Goal: Task Accomplishment & Management: Use online tool/utility

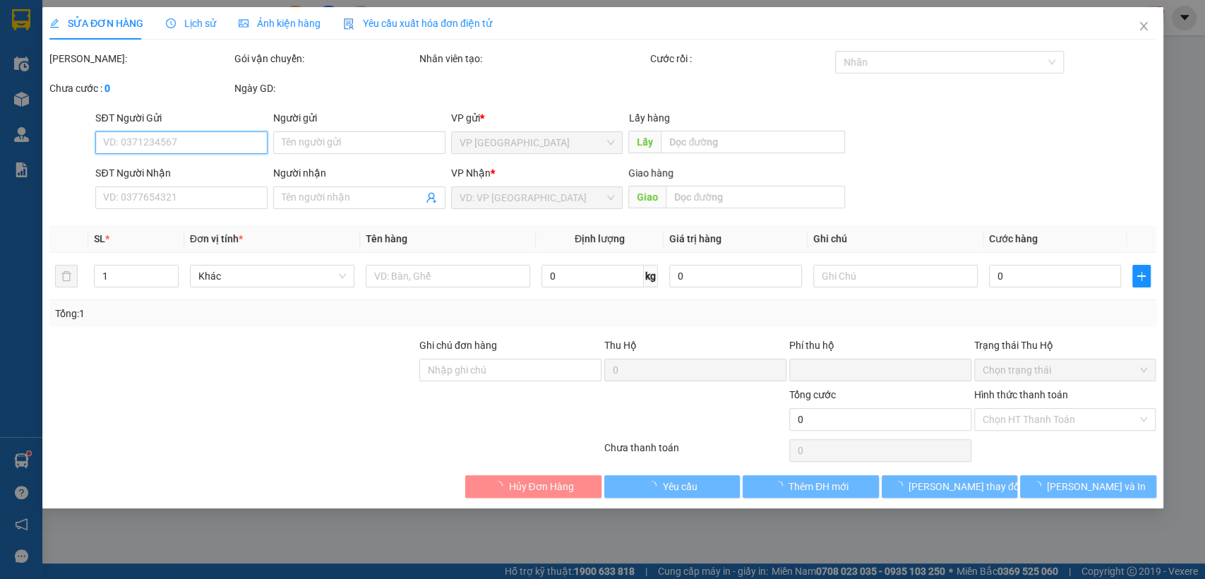
type input "0971894221"
type input "4 chơn thành [croi]"
type input "0"
type input "30.000"
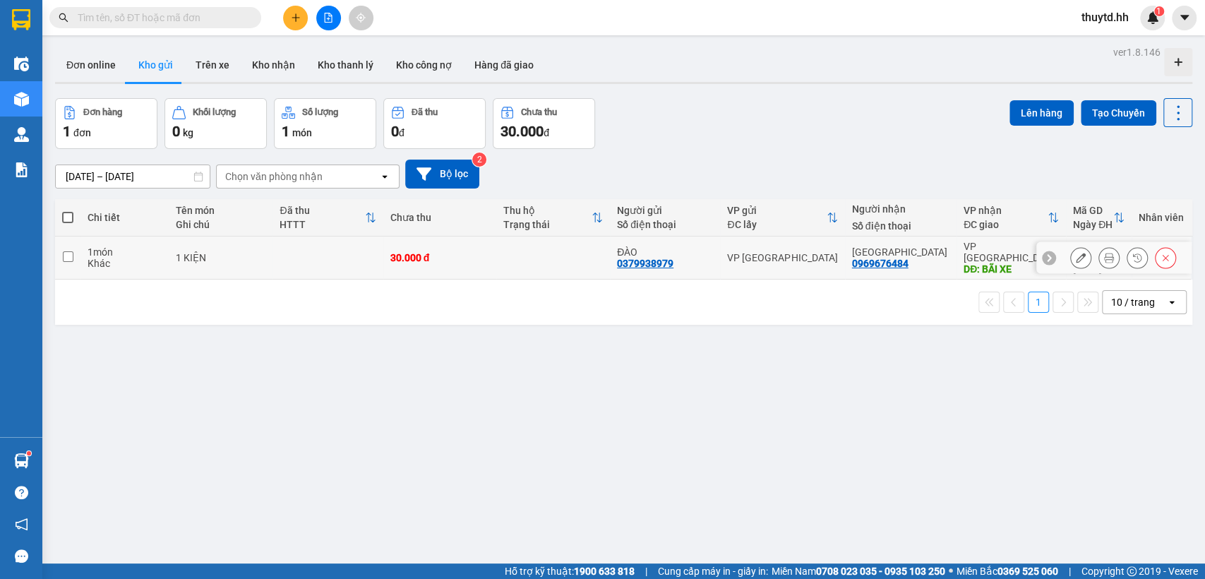
click at [353, 243] on td at bounding box center [328, 258] width 110 height 43
checkbox input "true"
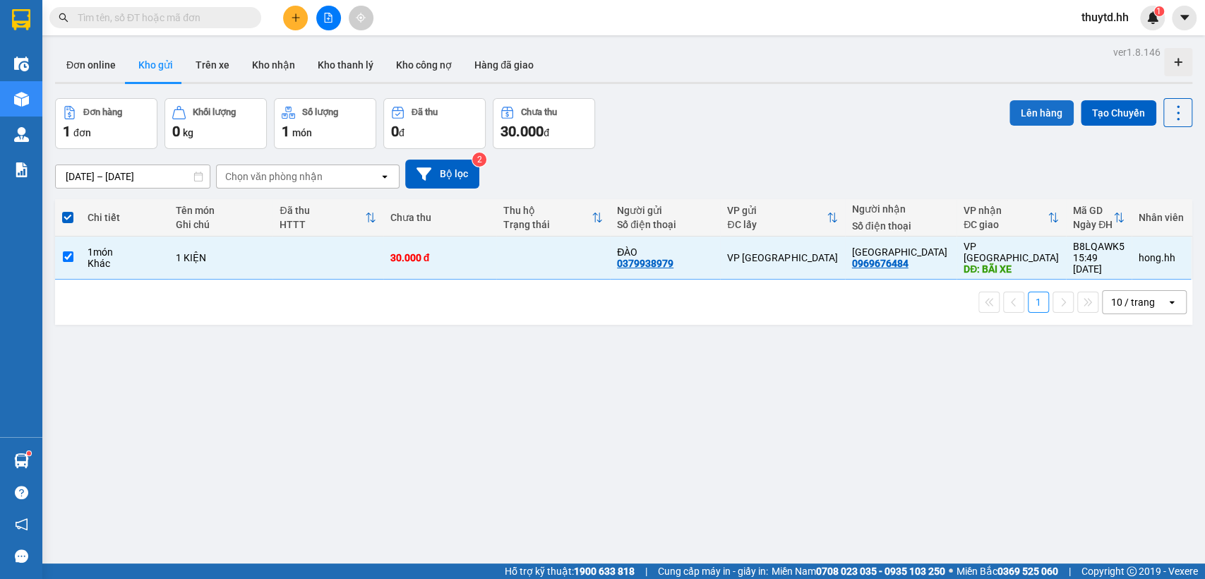
click at [1015, 110] on button "Lên hàng" at bounding box center [1042, 112] width 64 height 25
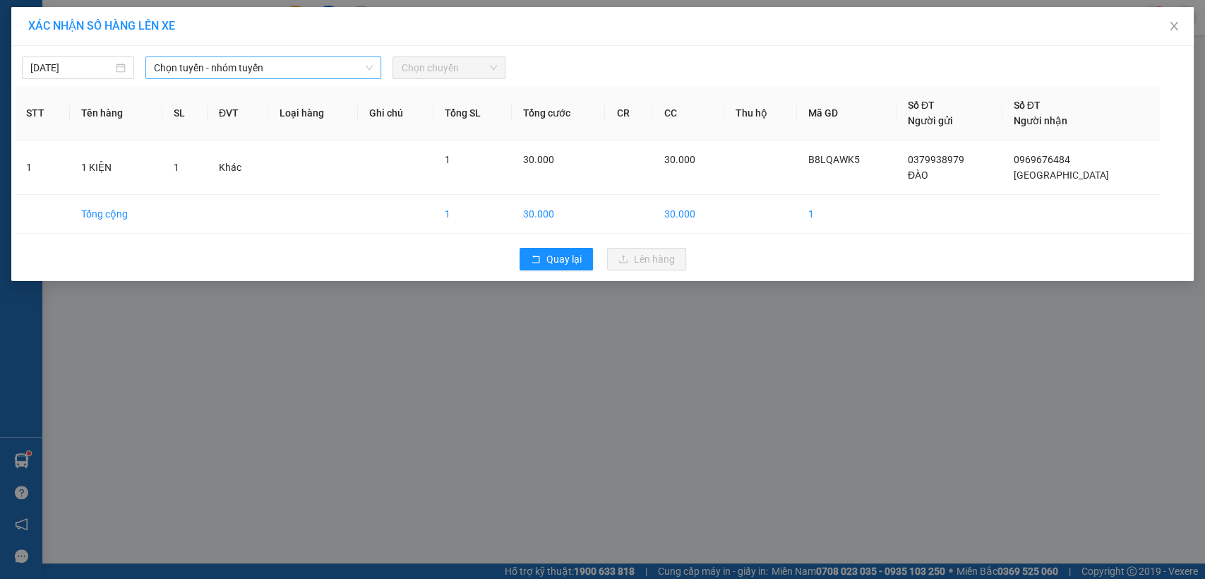
click at [311, 68] on span "Chọn tuyến - nhóm tuyến" at bounding box center [263, 67] width 219 height 21
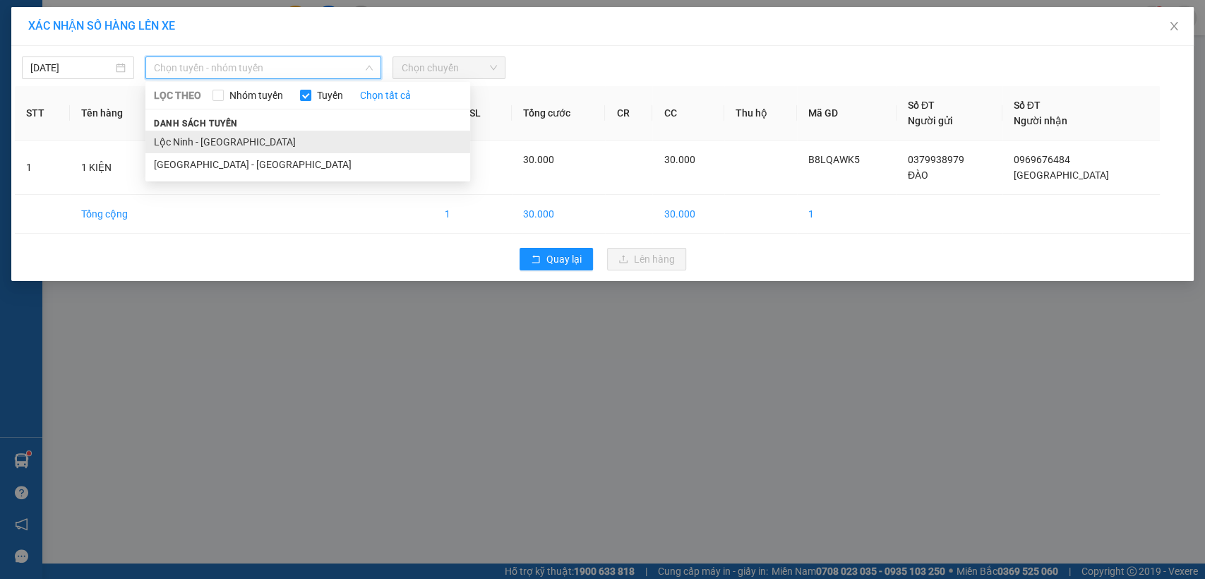
click at [234, 144] on li "Lộc Ninh - [GEOGRAPHIC_DATA]" at bounding box center [307, 142] width 325 height 23
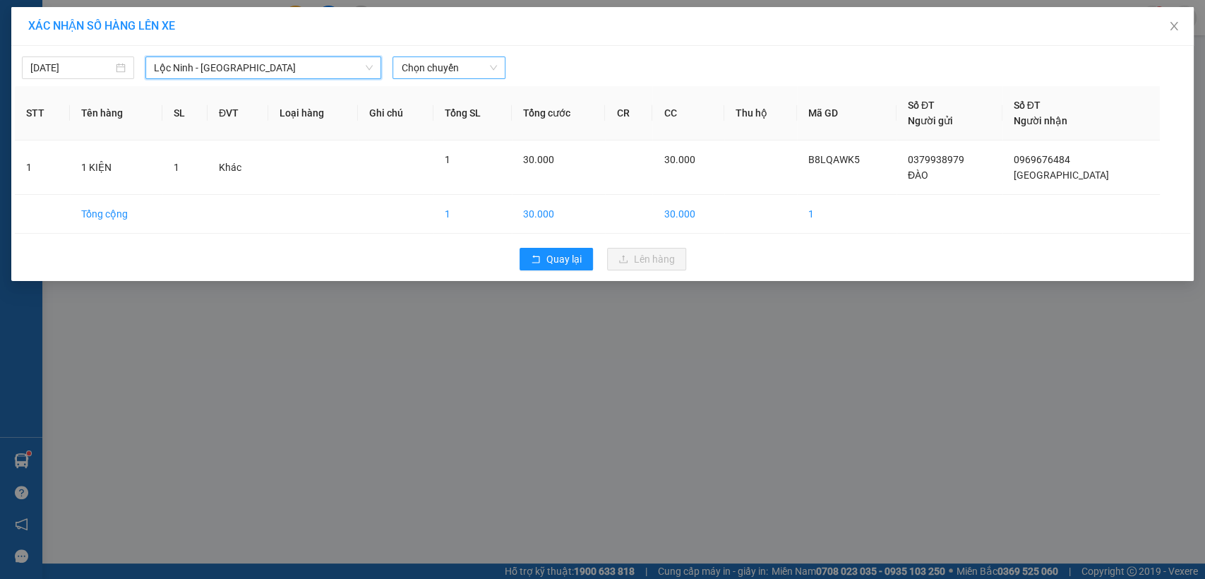
click at [458, 74] on span "Chọn chuyến" at bounding box center [448, 67] width 95 height 21
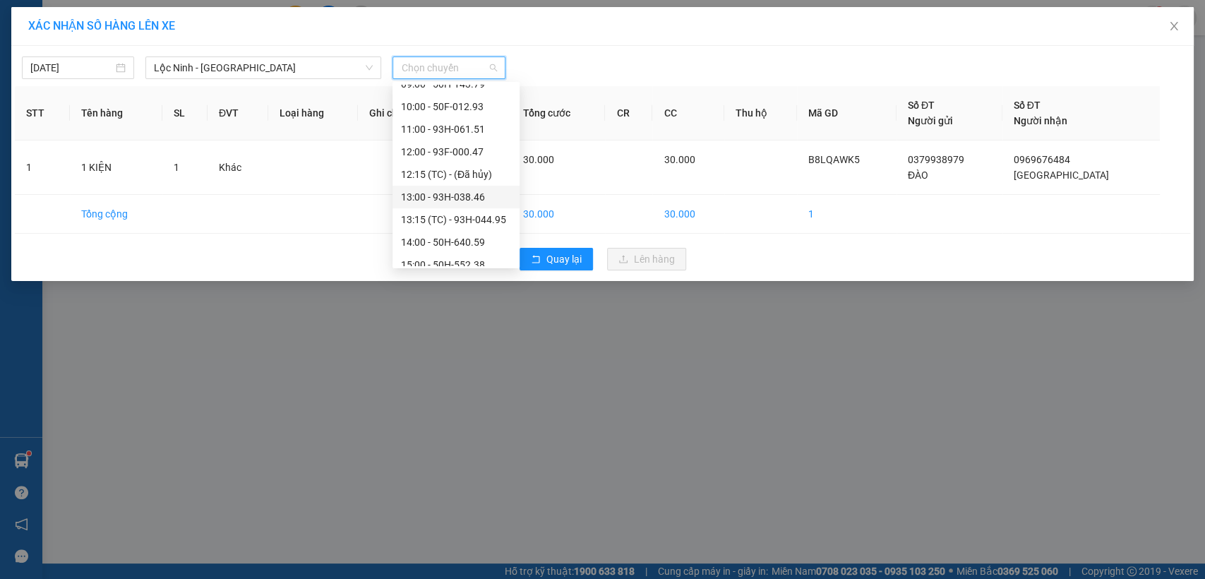
scroll to position [339, 0]
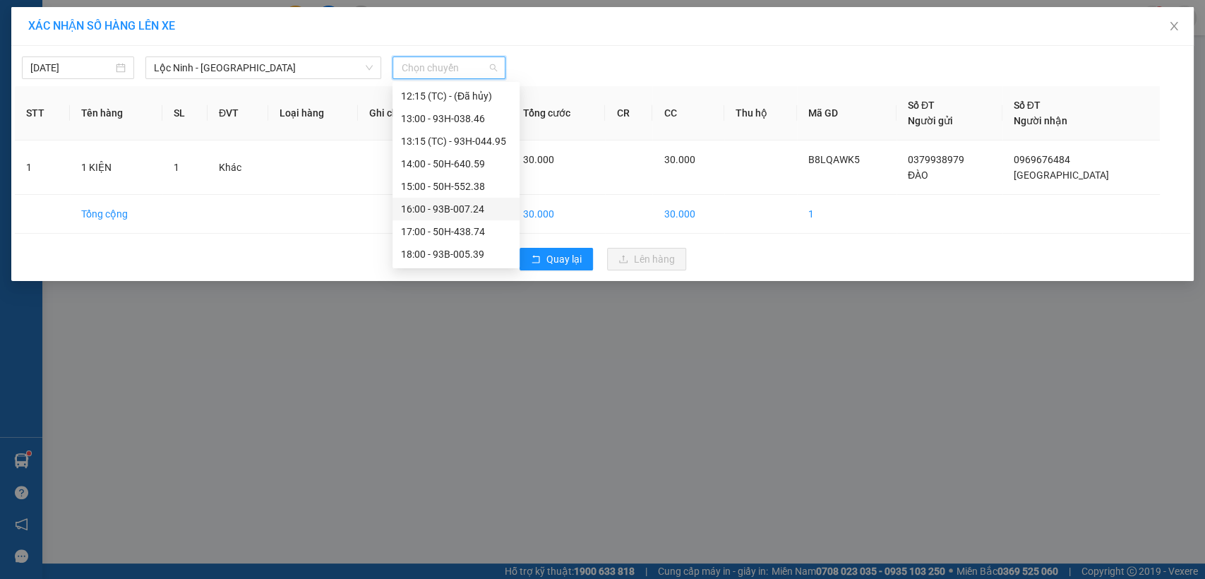
click at [434, 208] on div "16:00 - 93B-007.24" at bounding box center [456, 209] width 110 height 16
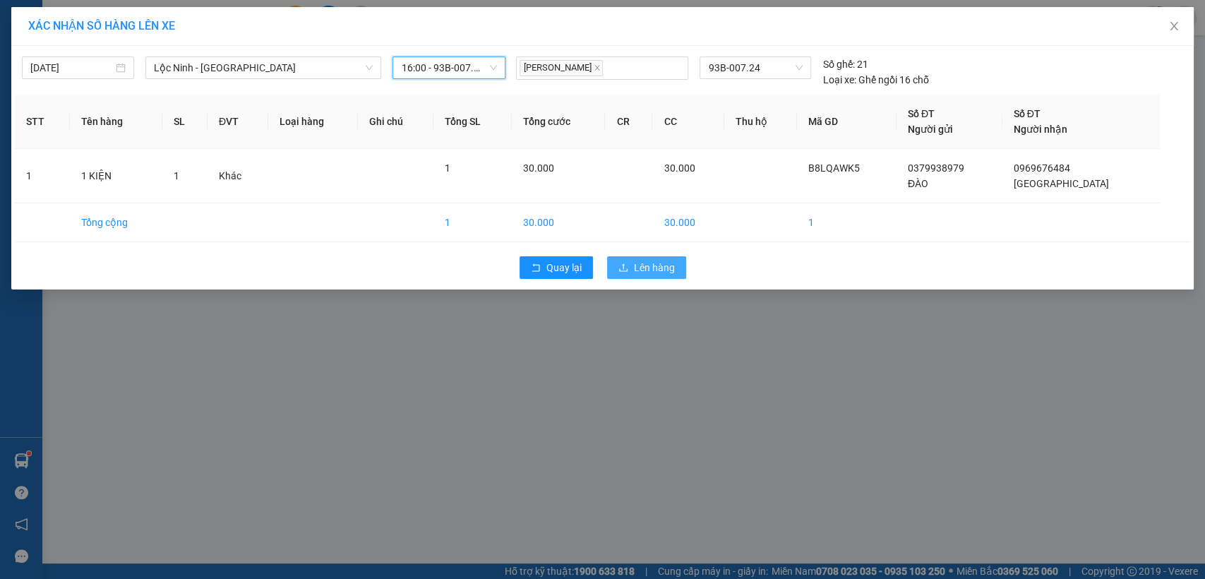
click at [642, 268] on span "Lên hàng" at bounding box center [654, 268] width 41 height 16
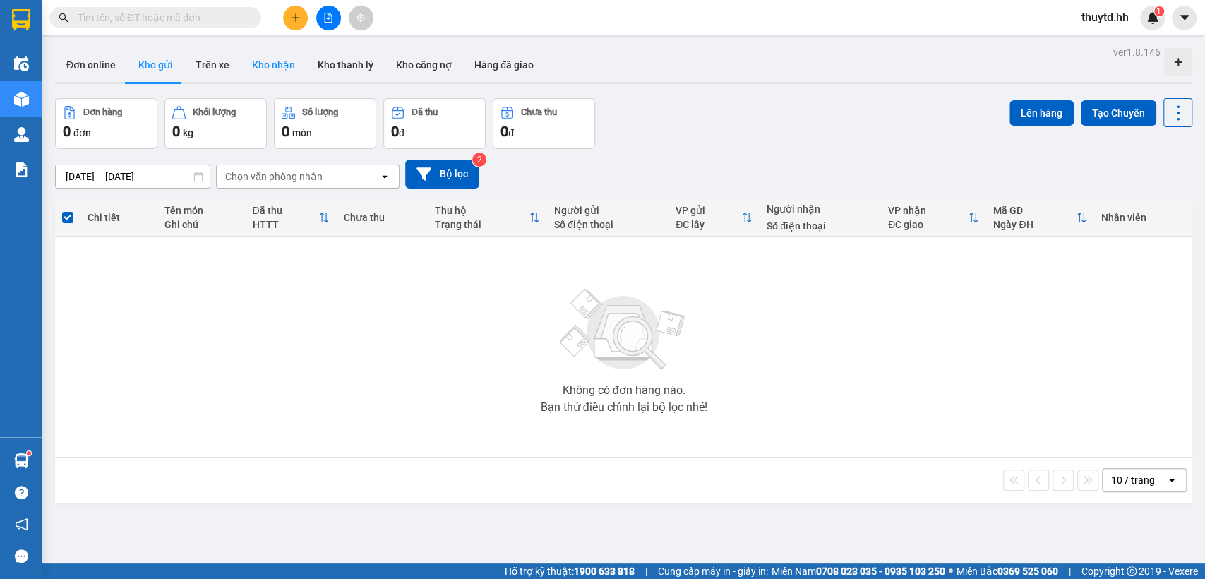
click at [280, 60] on button "Kho nhận" at bounding box center [274, 65] width 66 height 34
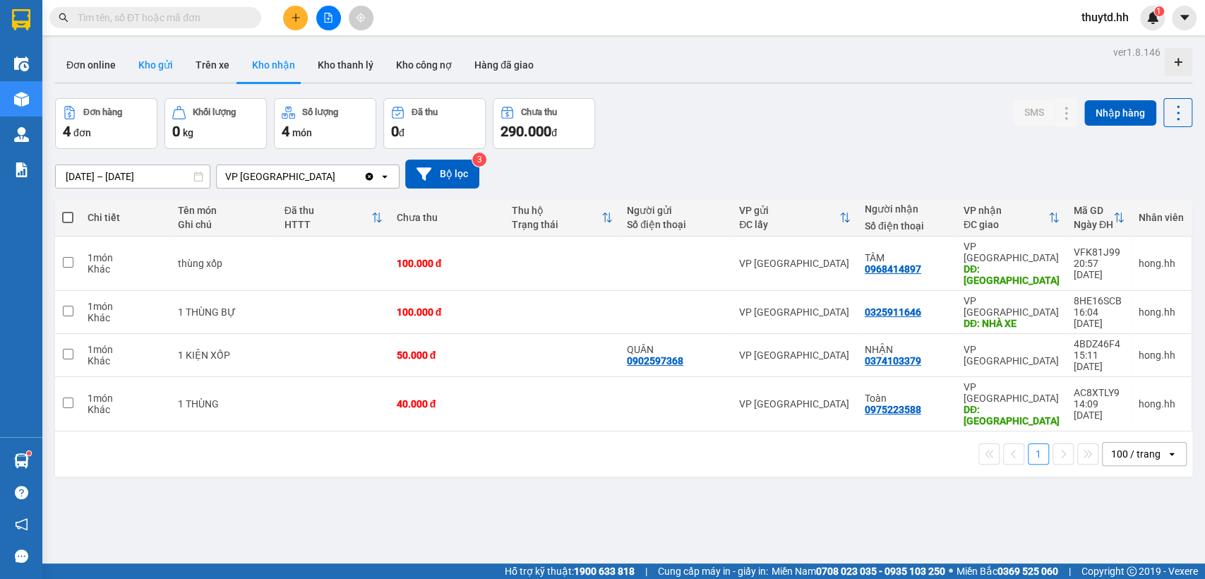
click at [150, 68] on button "Kho gửi" at bounding box center [155, 65] width 57 height 34
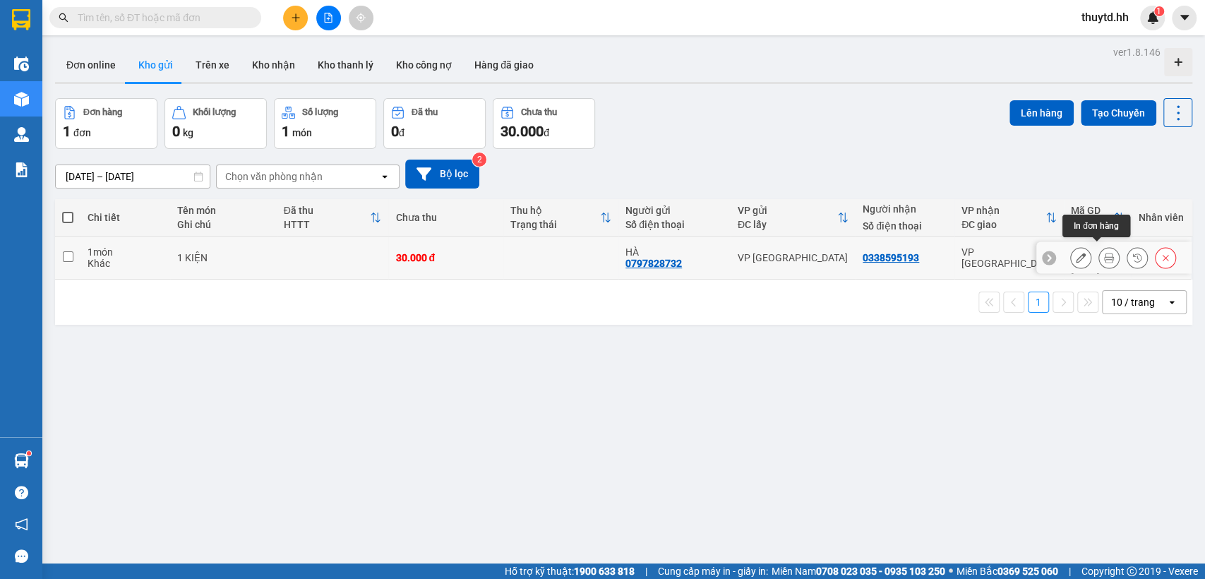
click at [1100, 257] on button at bounding box center [1110, 258] width 20 height 25
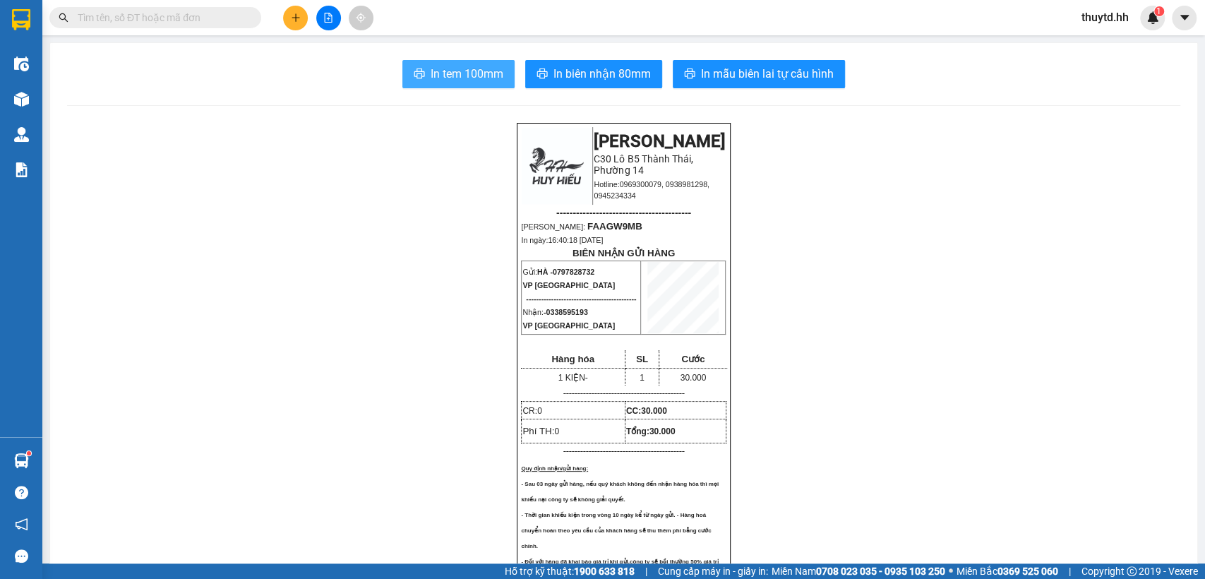
click at [480, 65] on span "In tem 100mm" at bounding box center [467, 74] width 73 height 18
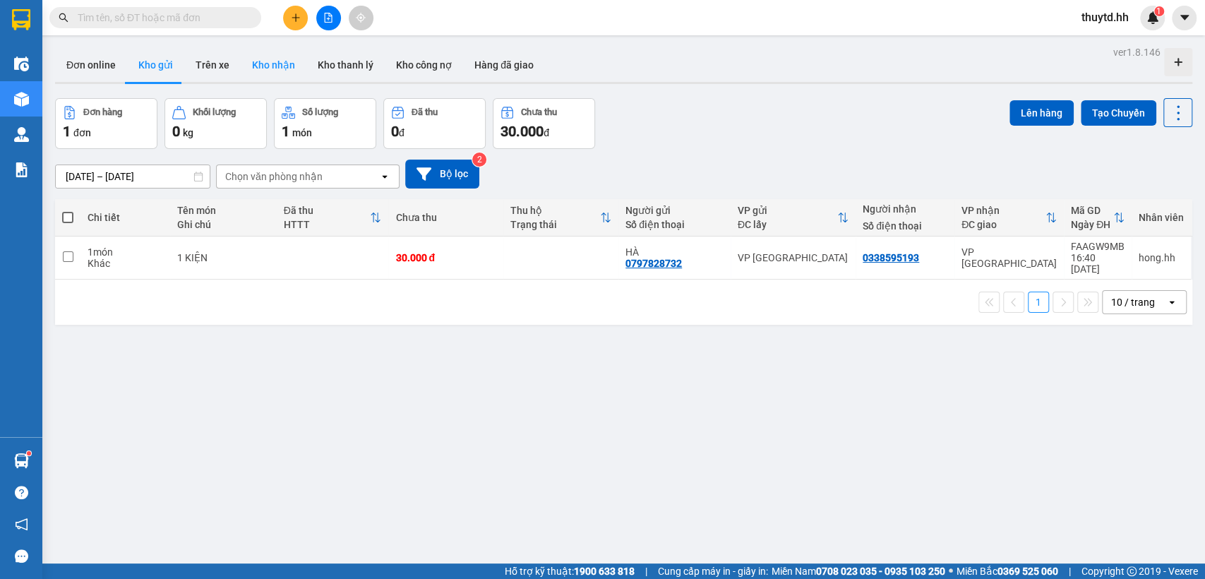
click at [266, 67] on button "Kho nhận" at bounding box center [274, 65] width 66 height 34
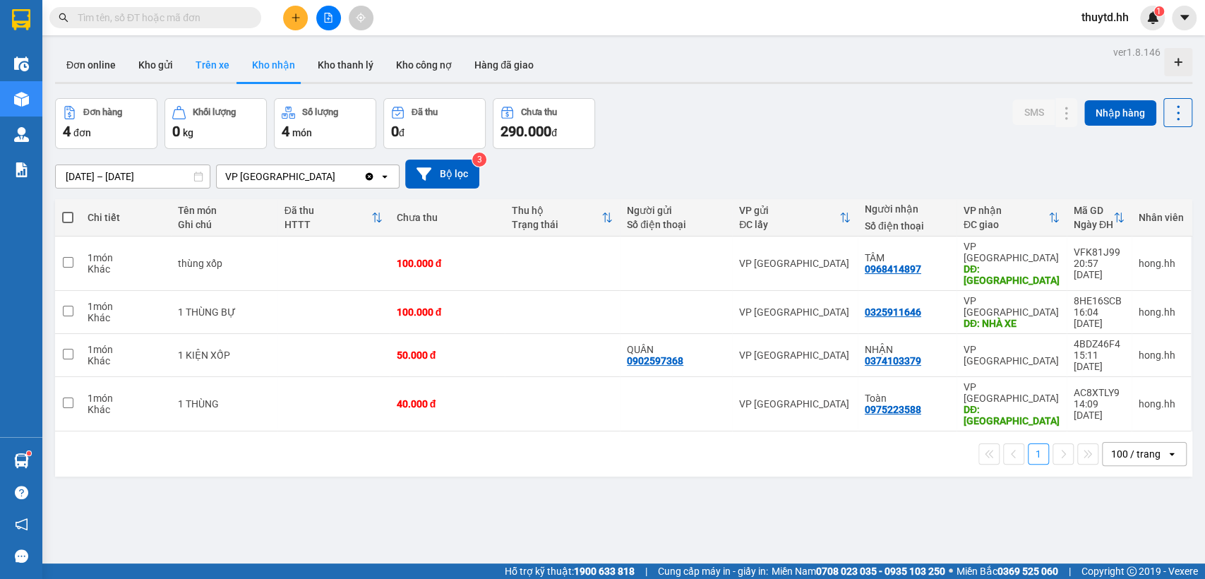
click at [226, 72] on button "Trên xe" at bounding box center [212, 65] width 56 height 34
